Goal: Information Seeking & Learning: Learn about a topic

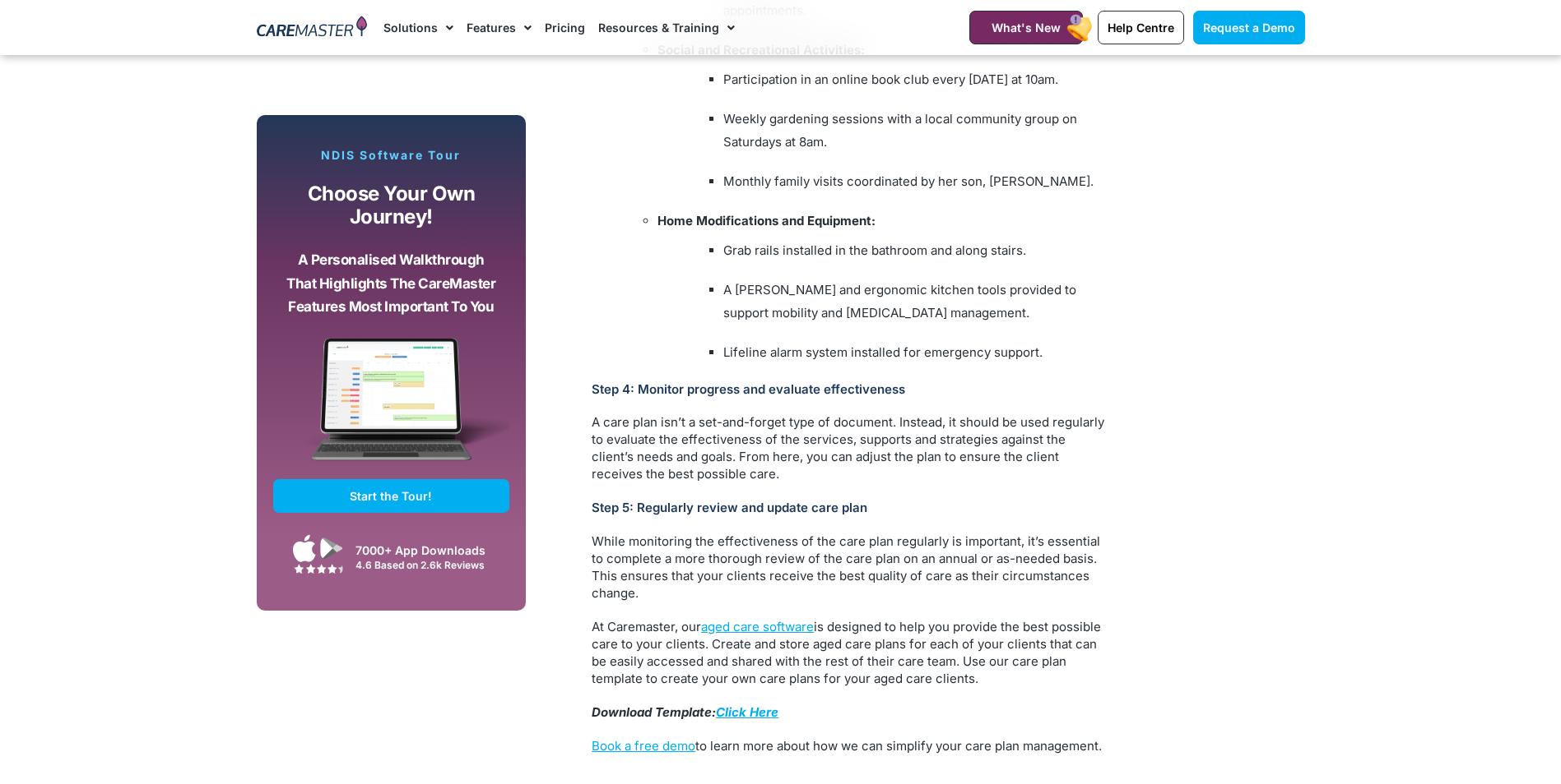
scroll to position [3946, 0]
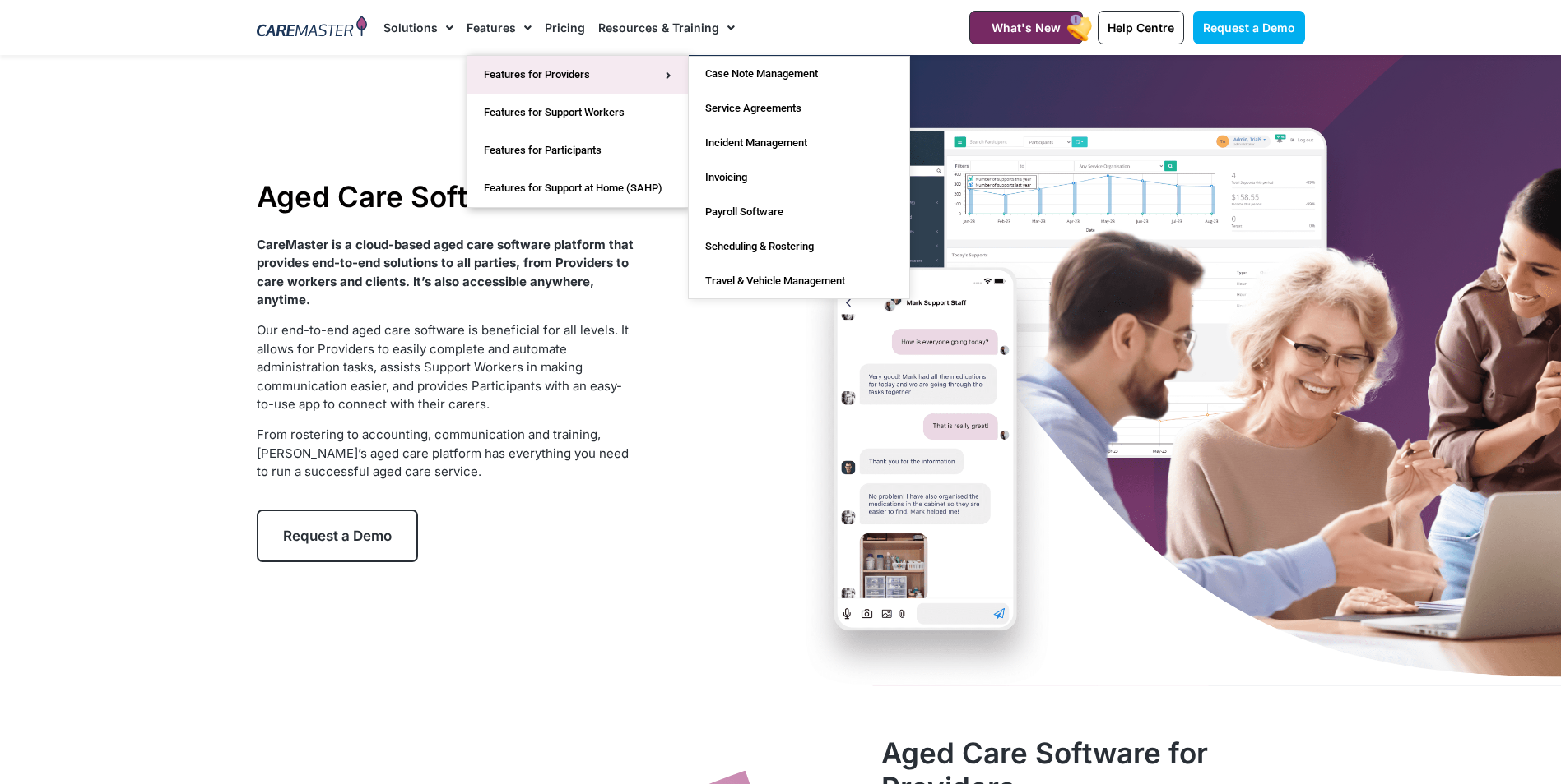
click at [669, 69] on span "Menu" at bounding box center [664, 75] width 15 height 27
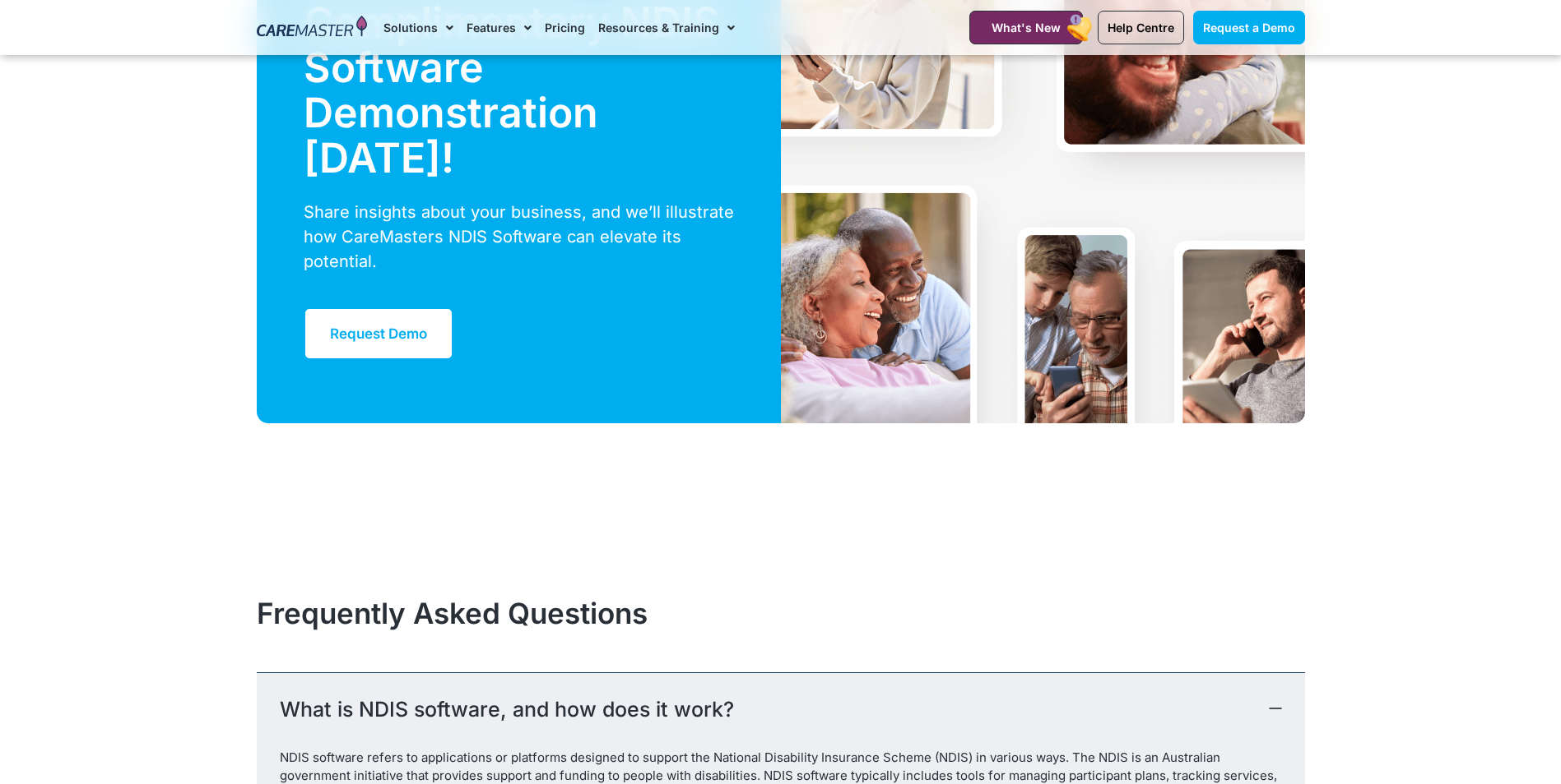
scroll to position [4769, 0]
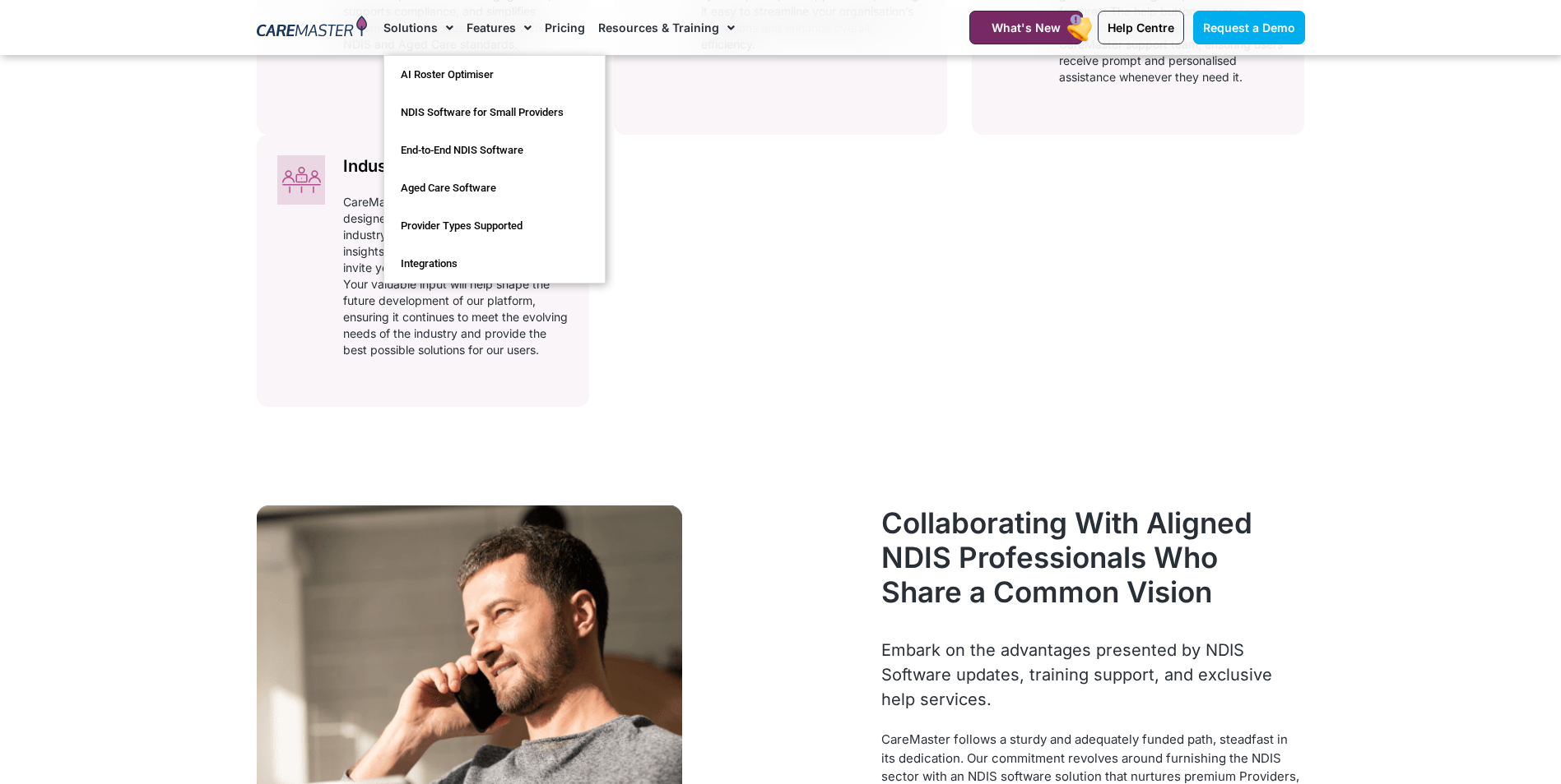
click at [439, 26] on span "Menu" at bounding box center [445, 28] width 16 height 28
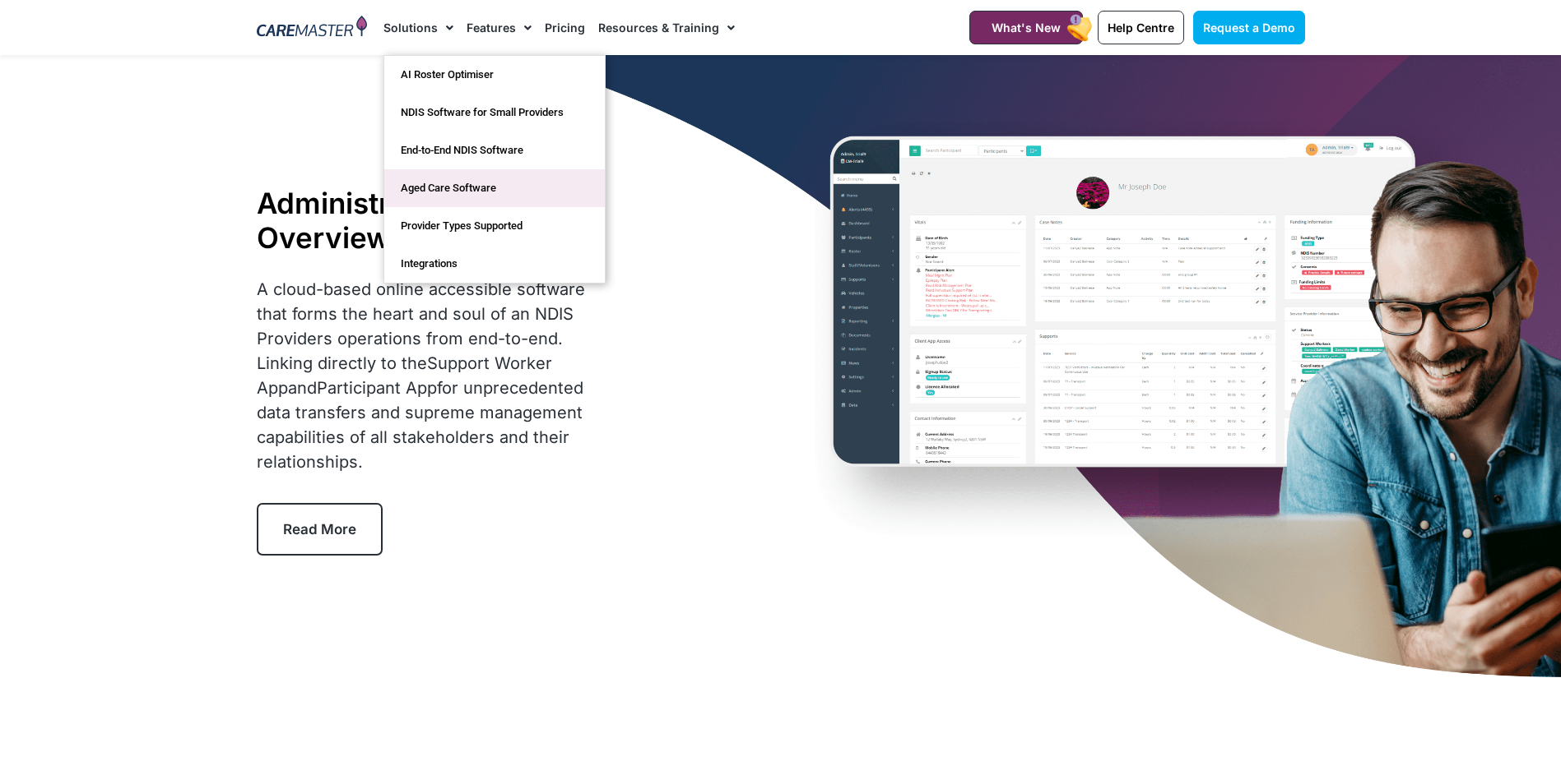
click at [464, 183] on link "Aged Care Software" at bounding box center [494, 187] width 220 height 38
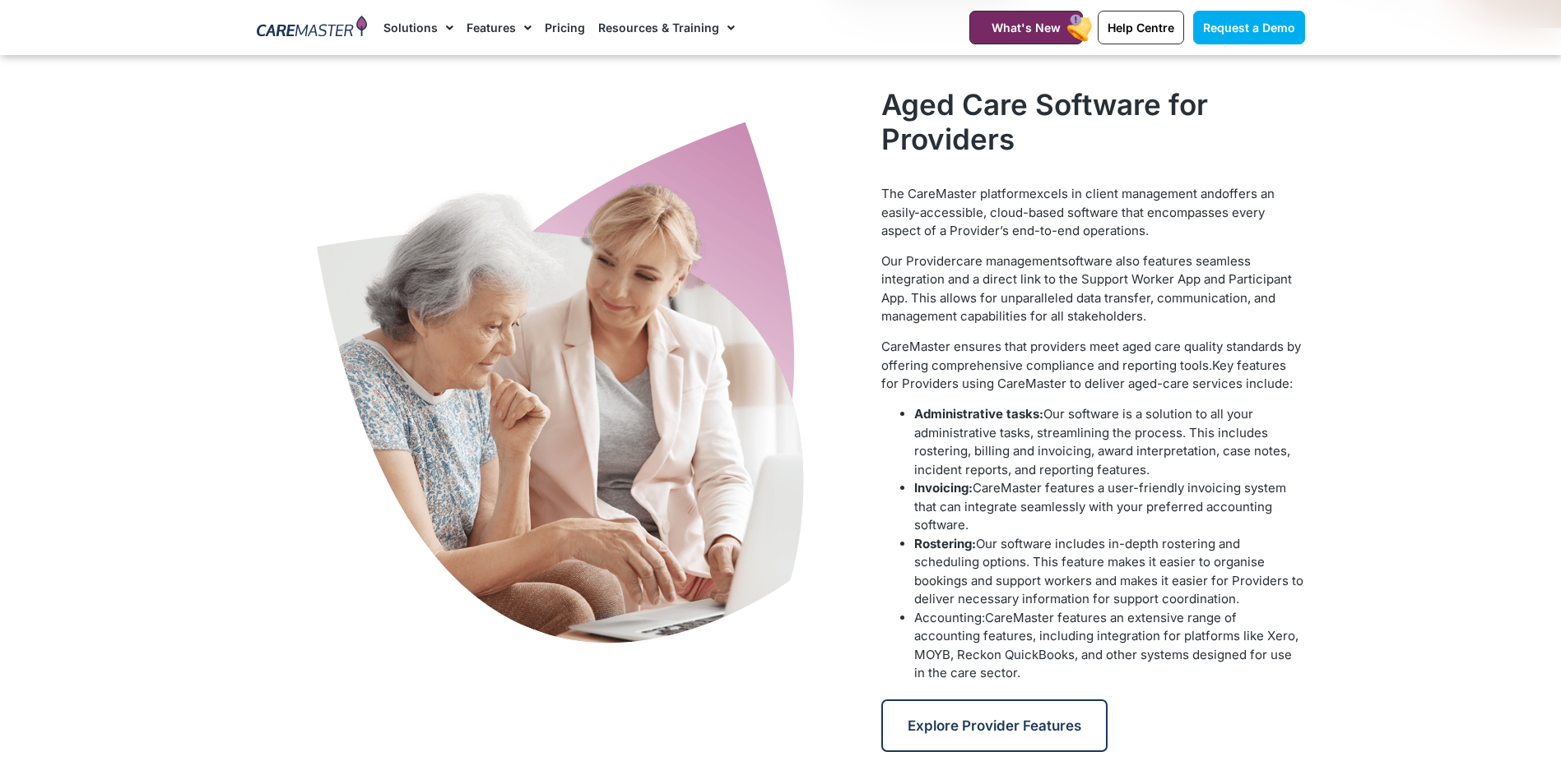
scroll to position [658, 0]
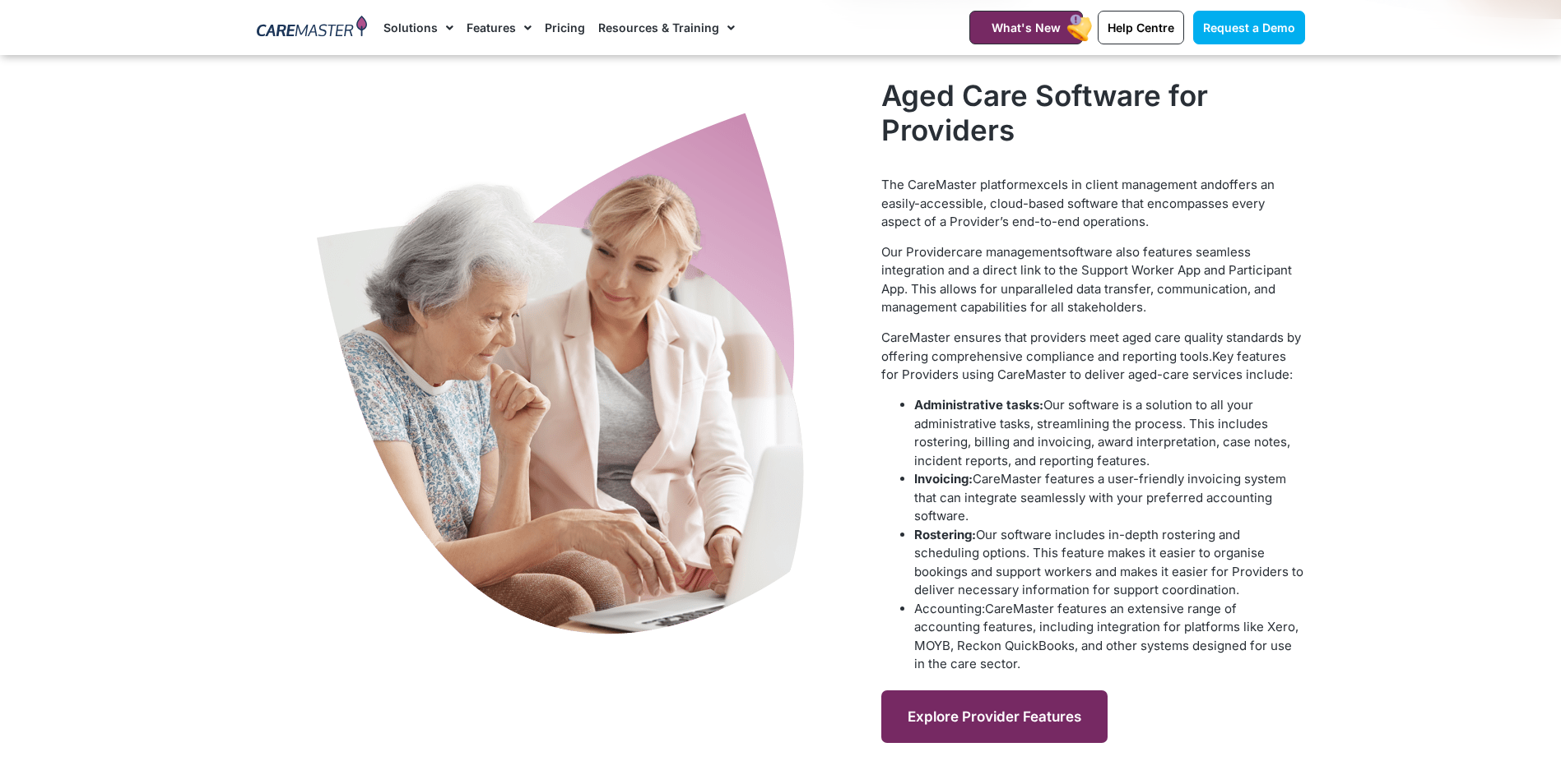
click at [964, 704] on link "Explore Provider Features" at bounding box center [994, 717] width 226 height 53
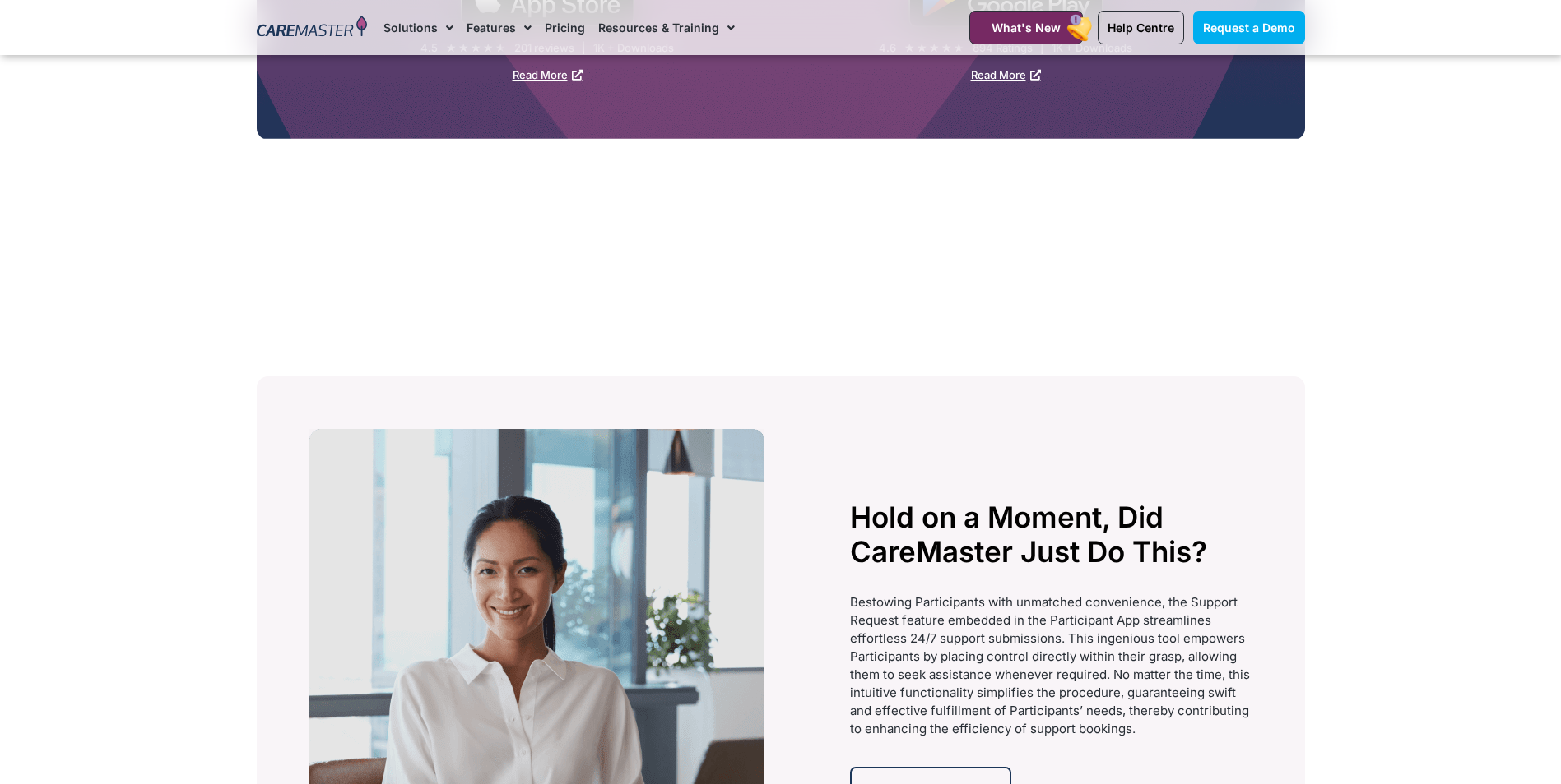
scroll to position [3289, 0]
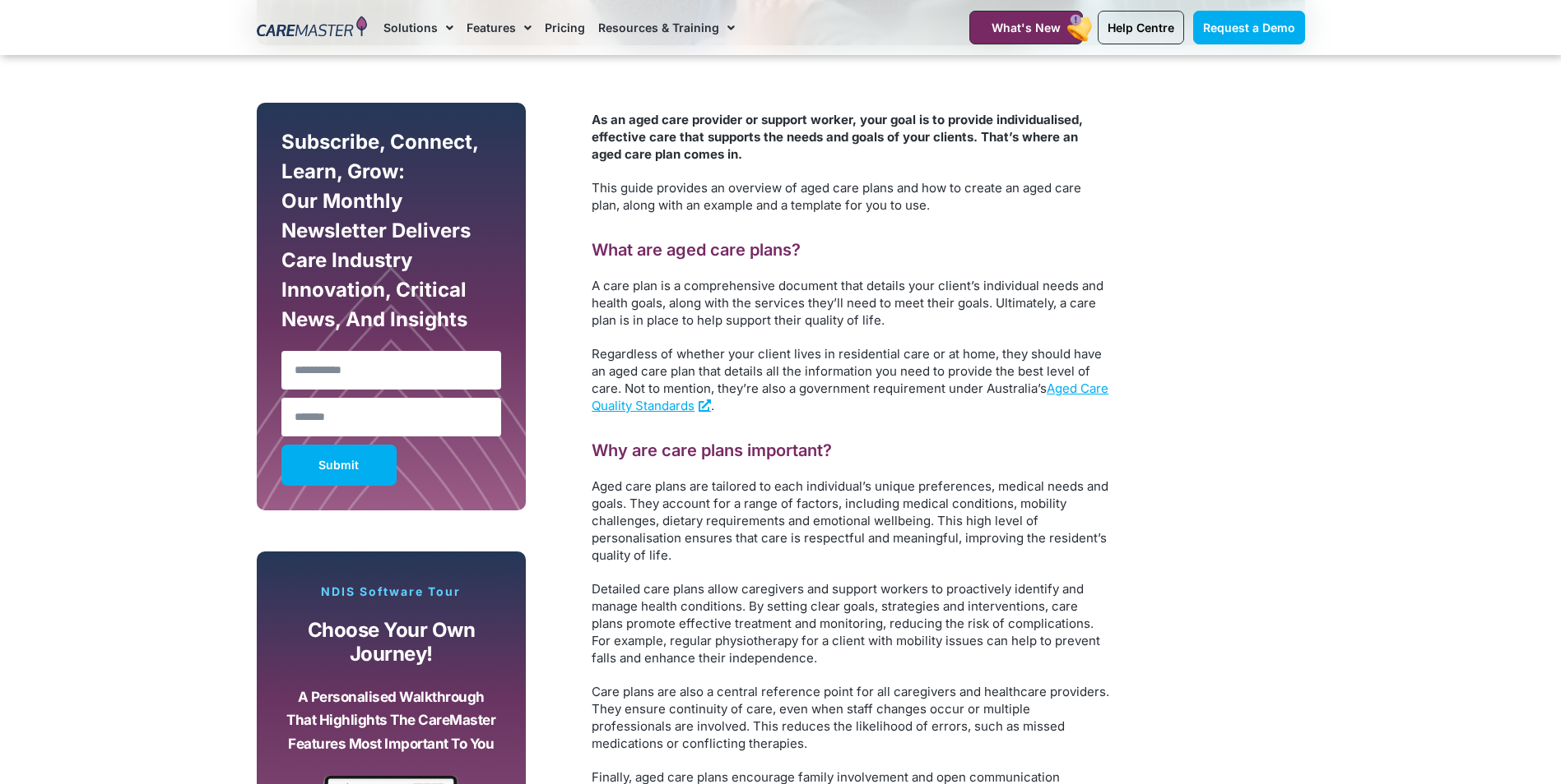
scroll to position [986, 0]
